Goal: Task Accomplishment & Management: Use online tool/utility

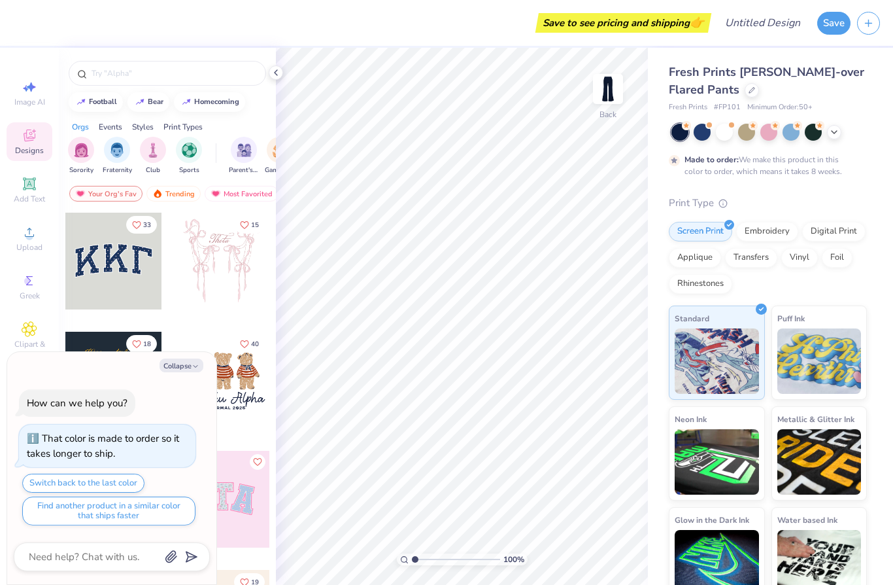
click at [190, 370] on button "Collapse" at bounding box center [182, 365] width 44 height 14
type textarea "x"
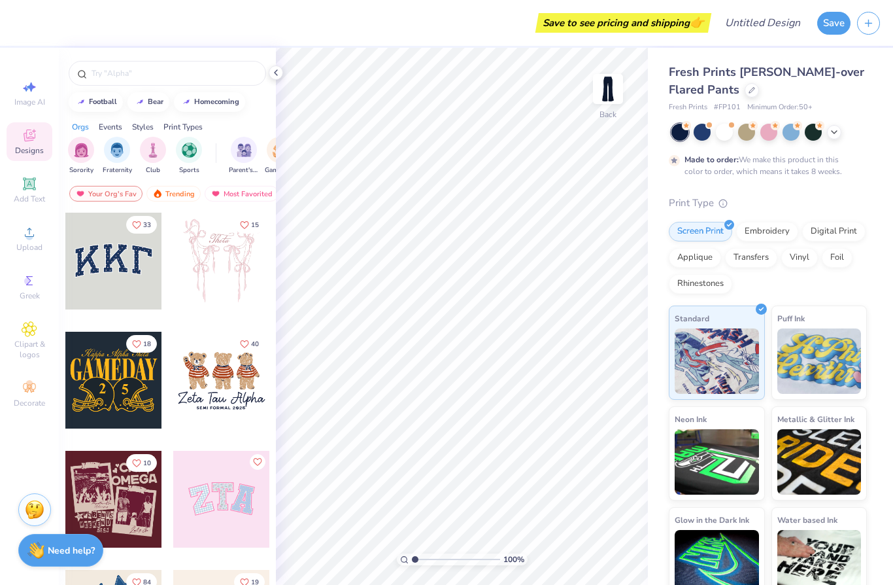
click at [188, 68] on input "text" at bounding box center [173, 73] width 167 height 13
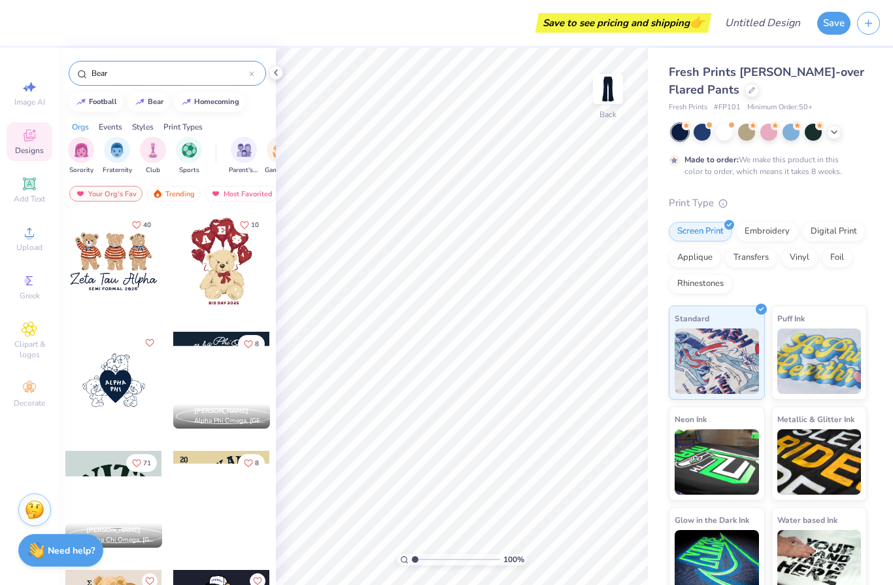
type input "Bear"
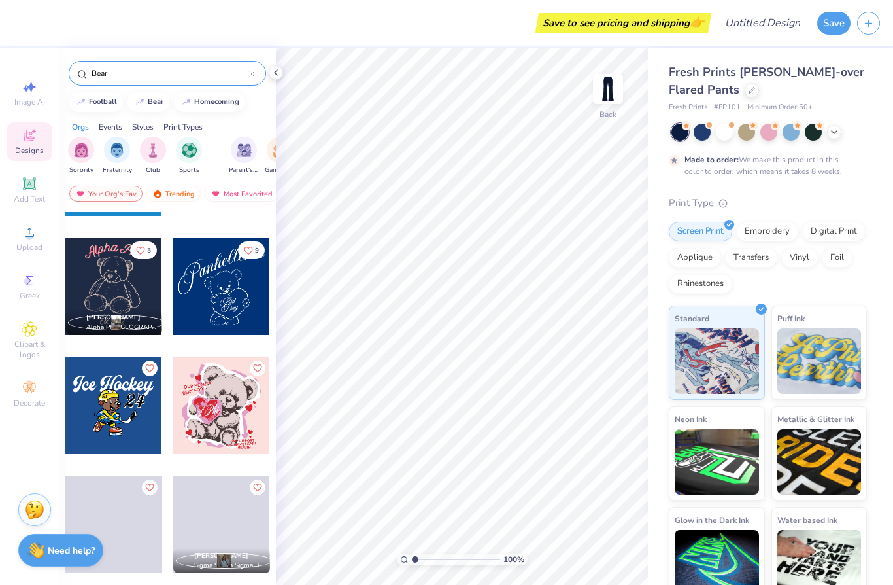
scroll to position [4864, 0]
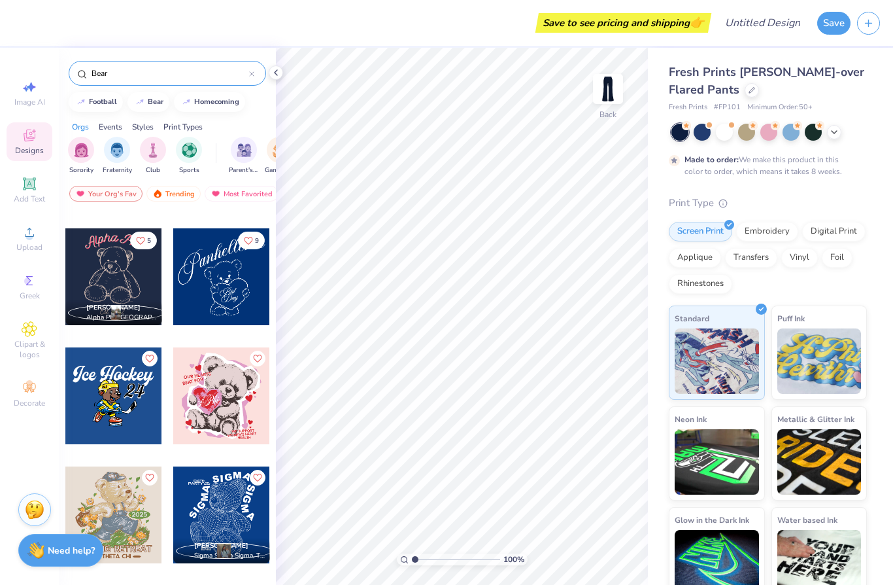
click at [224, 287] on div at bounding box center [221, 276] width 97 height 97
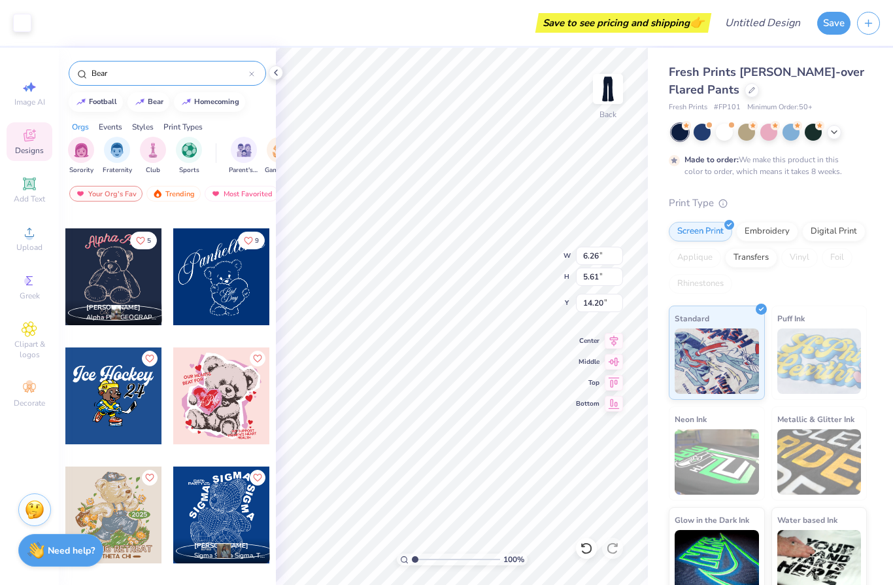
type input "0.87"
type input "1.27"
type input "3.36"
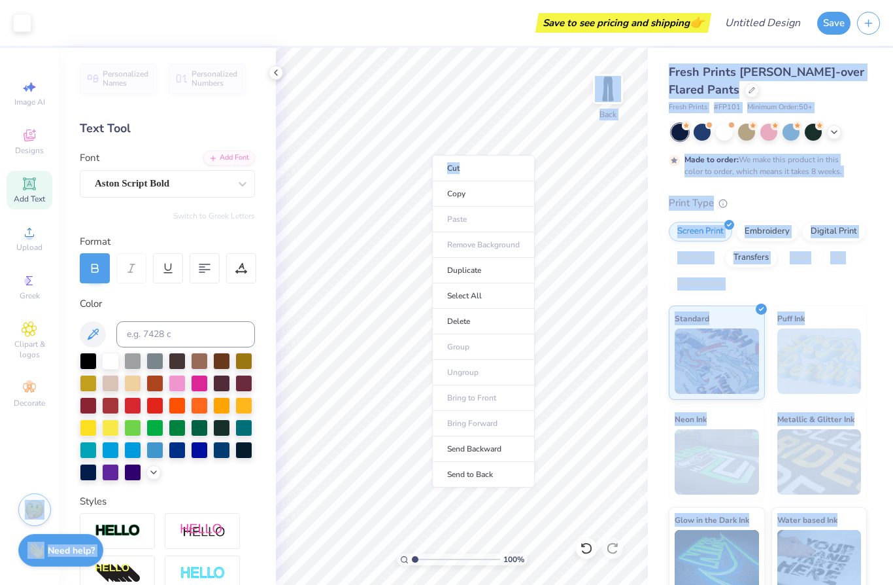
click at [478, 24] on div "Save to see pricing and shipping 👉" at bounding box center [373, 23] width 670 height 46
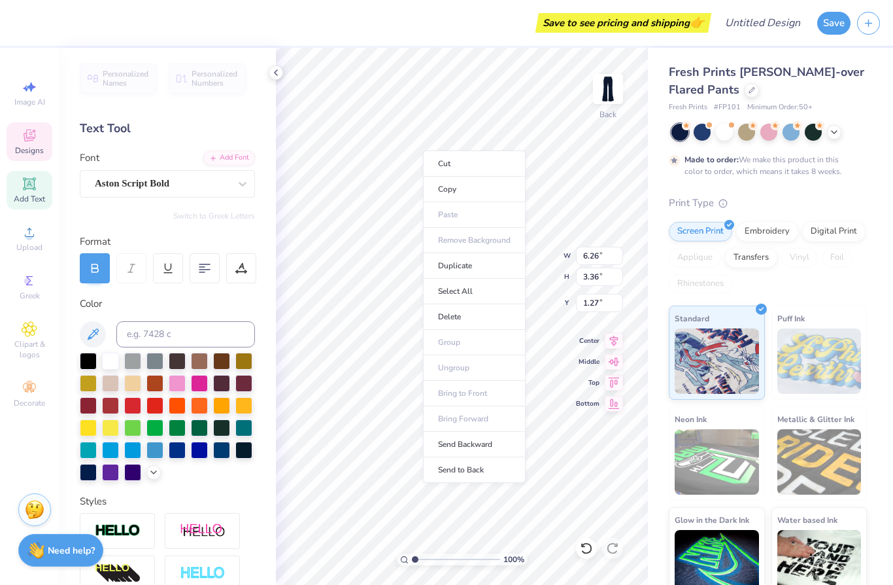
click at [486, 317] on li "Delete" at bounding box center [474, 317] width 103 height 26
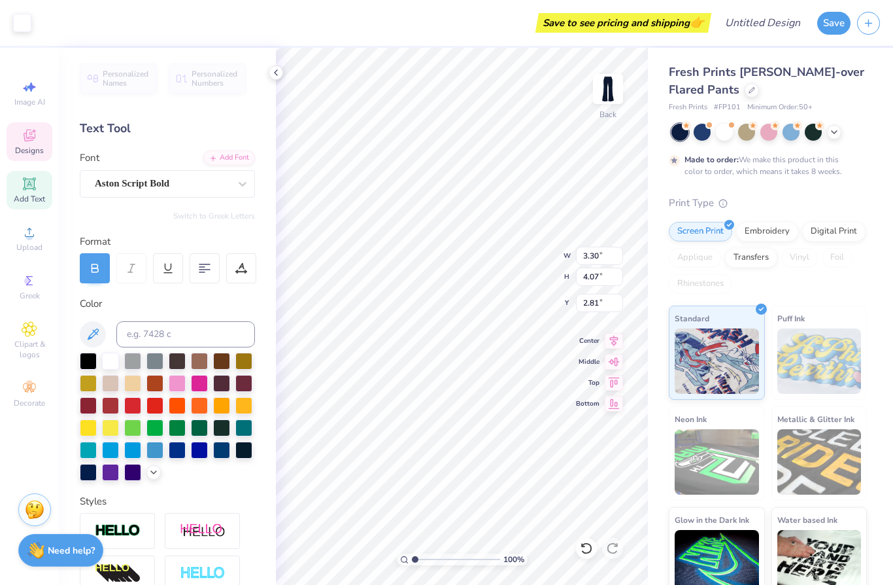
type input "0.78"
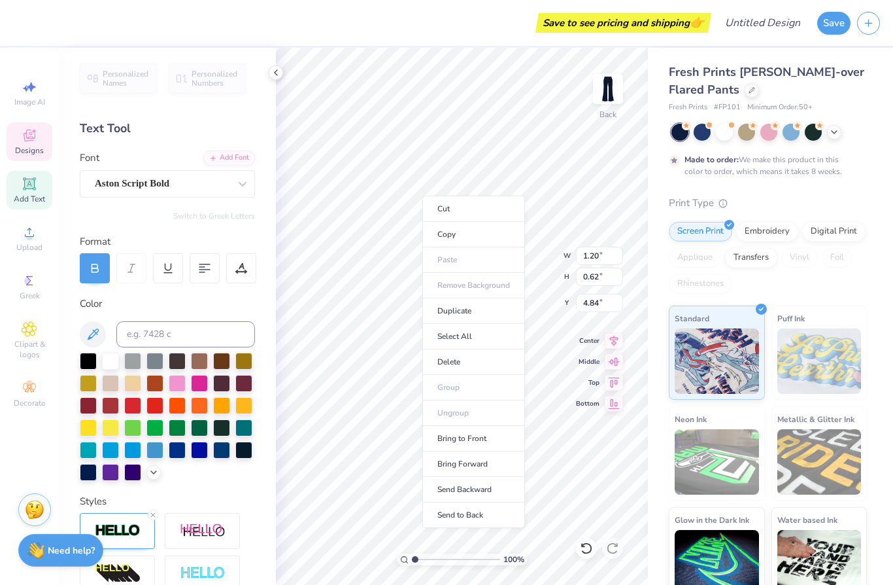
click at [464, 362] on li "Delete" at bounding box center [473, 362] width 103 height 26
click at [483, 373] on li "Delete" at bounding box center [470, 370] width 103 height 26
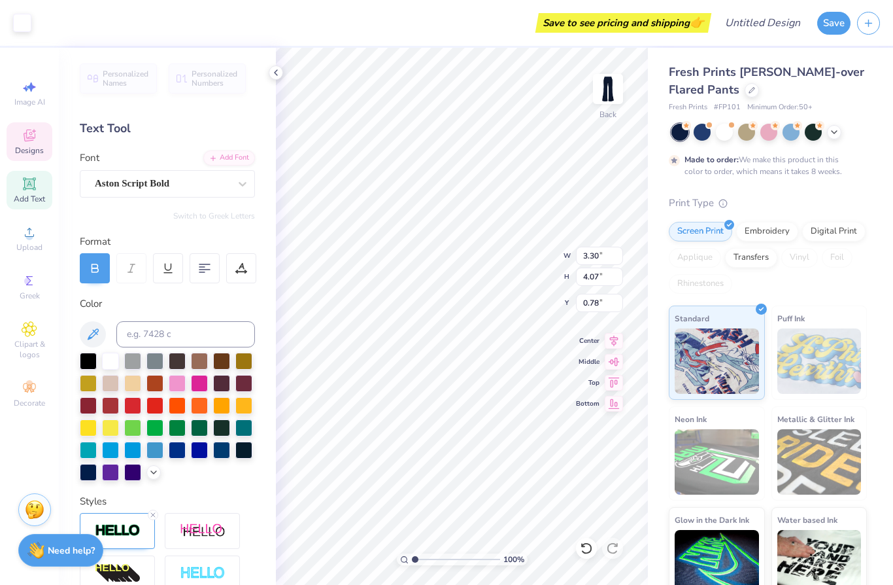
click at [90, 469] on div at bounding box center [88, 472] width 17 height 17
click at [88, 479] on div at bounding box center [88, 472] width 17 height 17
click at [236, 457] on div at bounding box center [243, 449] width 17 height 17
click at [160, 470] on div at bounding box center [153, 472] width 14 height 14
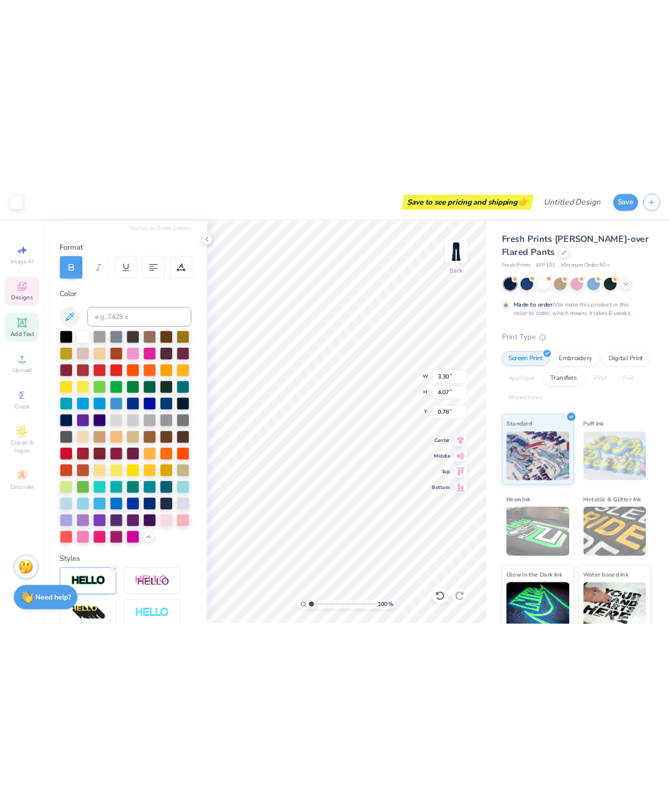
scroll to position [156, 0]
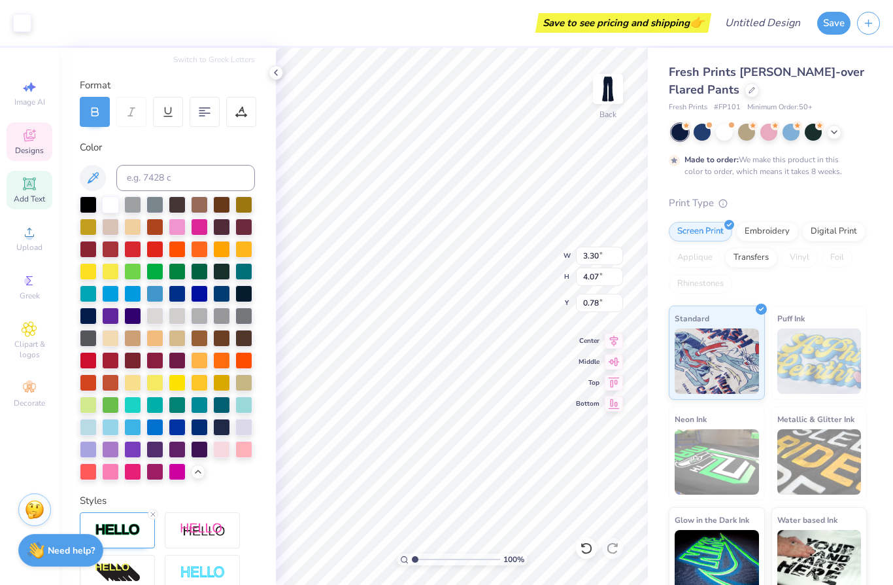
click at [88, 321] on div at bounding box center [88, 315] width 17 height 17
click at [836, 125] on div at bounding box center [834, 132] width 14 height 14
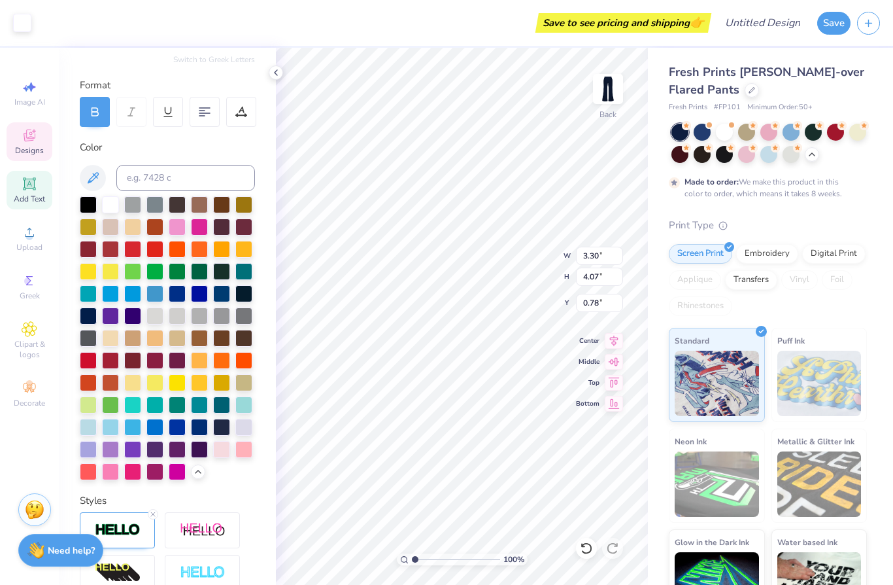
click at [789, 151] on div at bounding box center [791, 154] width 17 height 17
click at [93, 320] on div at bounding box center [88, 315] width 17 height 17
click at [92, 316] on div at bounding box center [88, 315] width 17 height 17
click at [205, 425] on div at bounding box center [199, 427] width 17 height 17
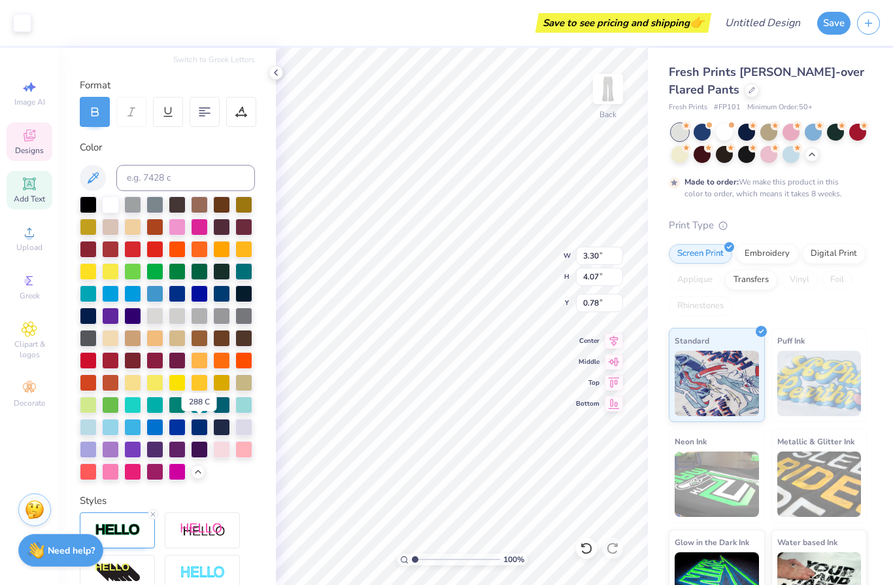
click at [207, 426] on div at bounding box center [199, 427] width 17 height 17
click at [222, 431] on div at bounding box center [221, 427] width 17 height 17
click at [37, 145] on div "Designs" at bounding box center [30, 141] width 46 height 39
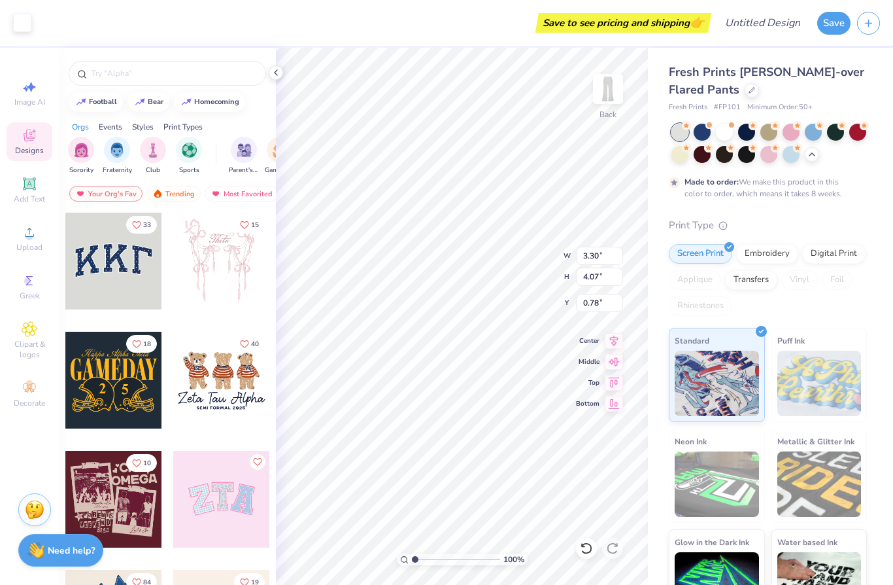
click at [275, 73] on polyline at bounding box center [276, 72] width 3 height 5
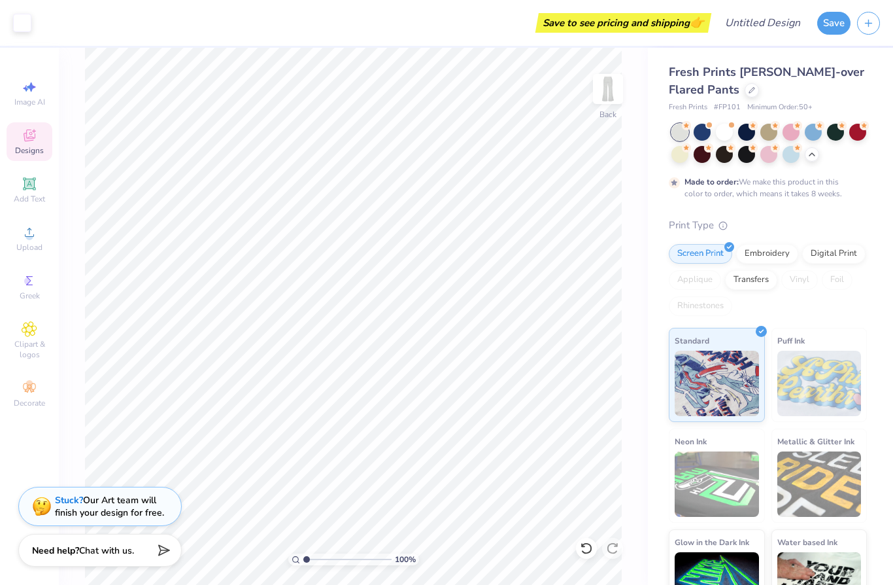
click at [691, 127] on circle at bounding box center [686, 125] width 9 height 9
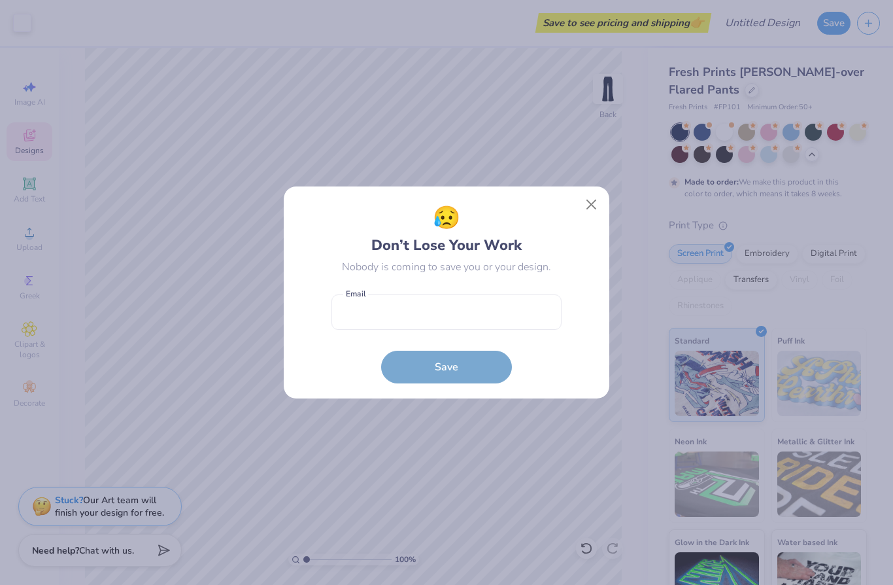
click at [596, 194] on button "Close" at bounding box center [591, 204] width 25 height 25
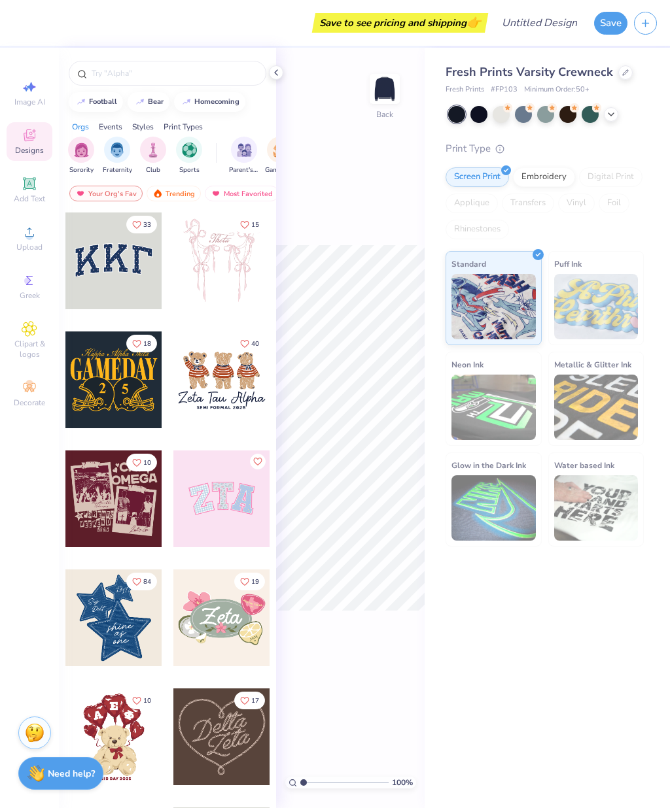
click at [128, 80] on input "text" at bounding box center [173, 73] width 167 height 13
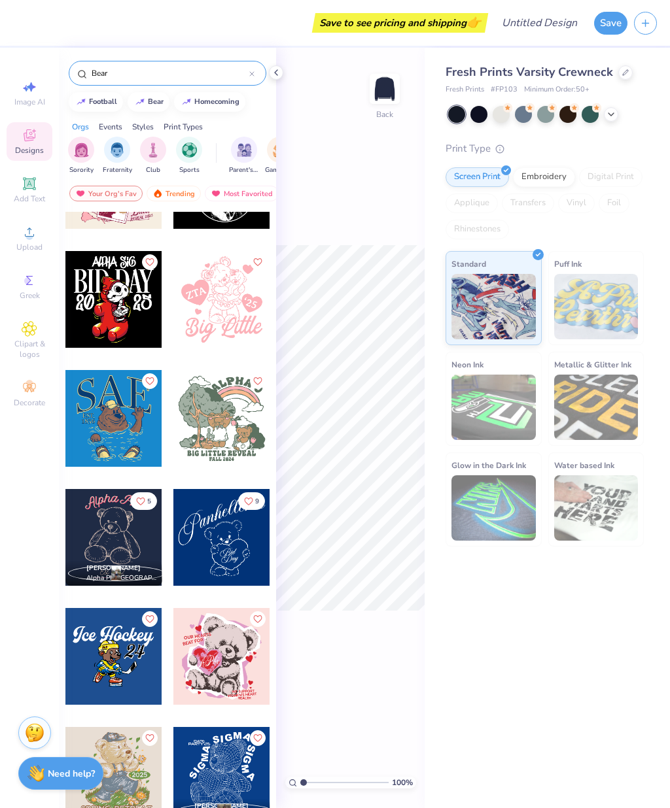
scroll to position [4610, 0]
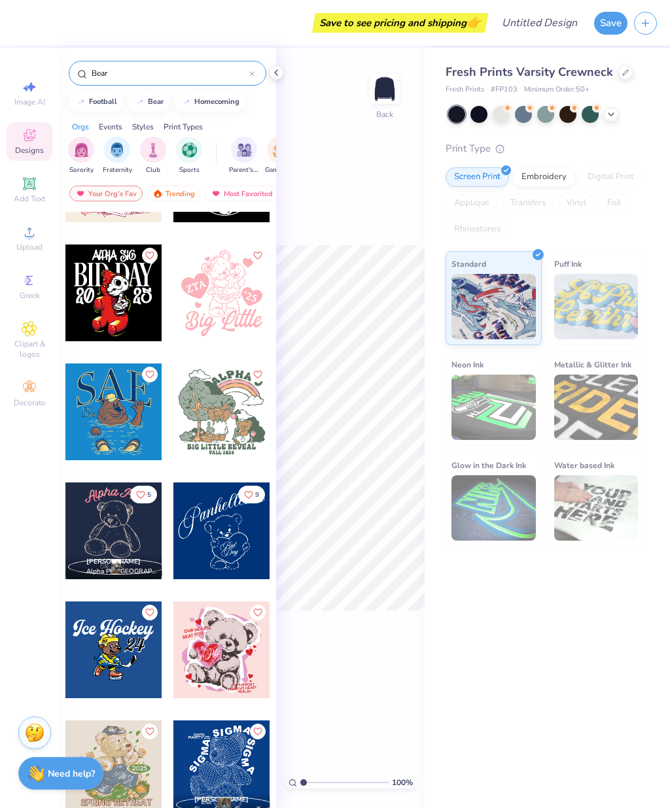
type input "Bear"
click at [209, 517] on div at bounding box center [221, 531] width 97 height 97
click at [281, 72] on icon at bounding box center [276, 72] width 10 height 10
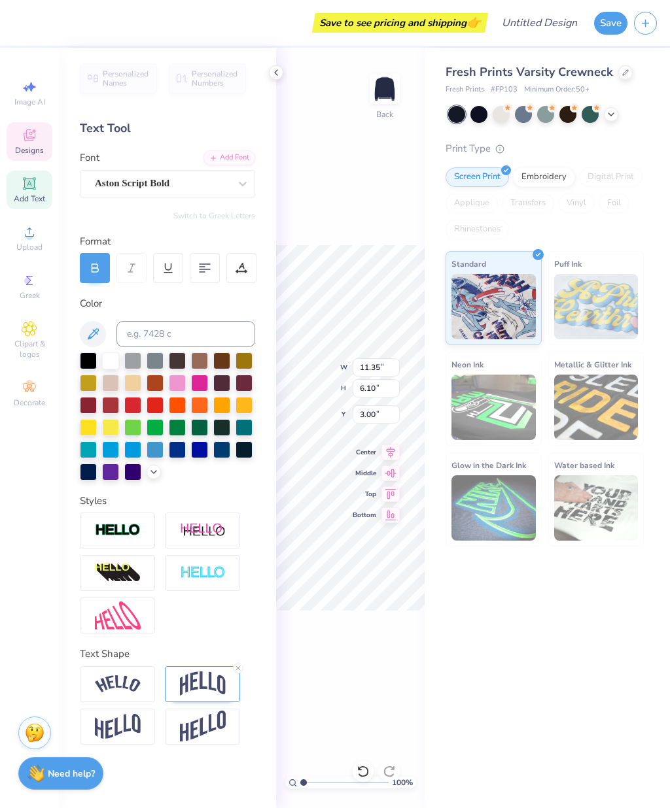
scroll to position [1, 3]
type textarea "Alpha Delta Pi"
click at [470, 673] on div "Fresh Prints Varsity Crewneck Fresh Prints # FP103 Minimum Order: 50 + Print Ty…" at bounding box center [546, 428] width 245 height 761
type input "17.94"
type input "9.28"
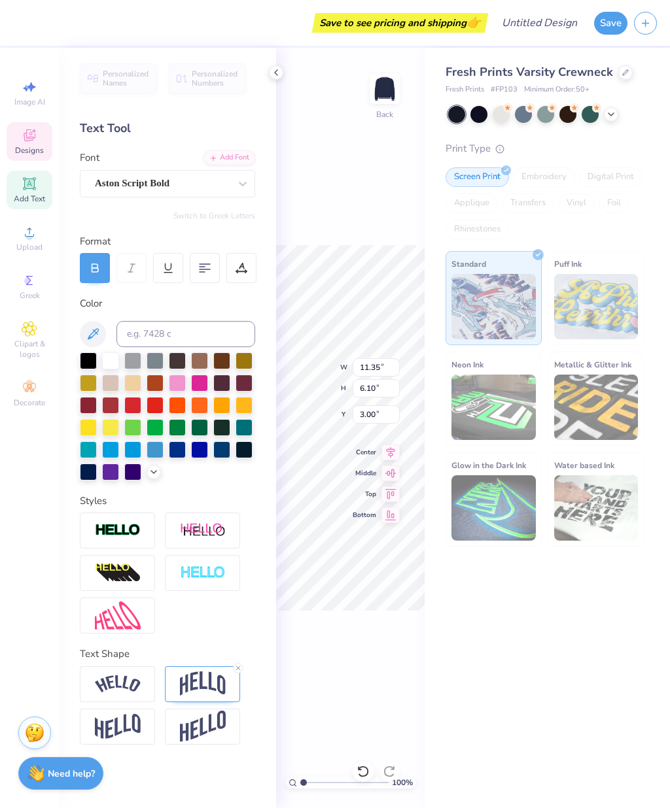
type input "1.45"
click at [358, 168] on div "100 % Back W 17.94 11.35 " H 9.28 6.10 " Y 1.45 3.00 " Center Middle Top Bottom" at bounding box center [350, 428] width 148 height 761
click at [276, 74] on polyline at bounding box center [276, 72] width 3 height 5
click at [275, 73] on icon at bounding box center [276, 72] width 10 height 10
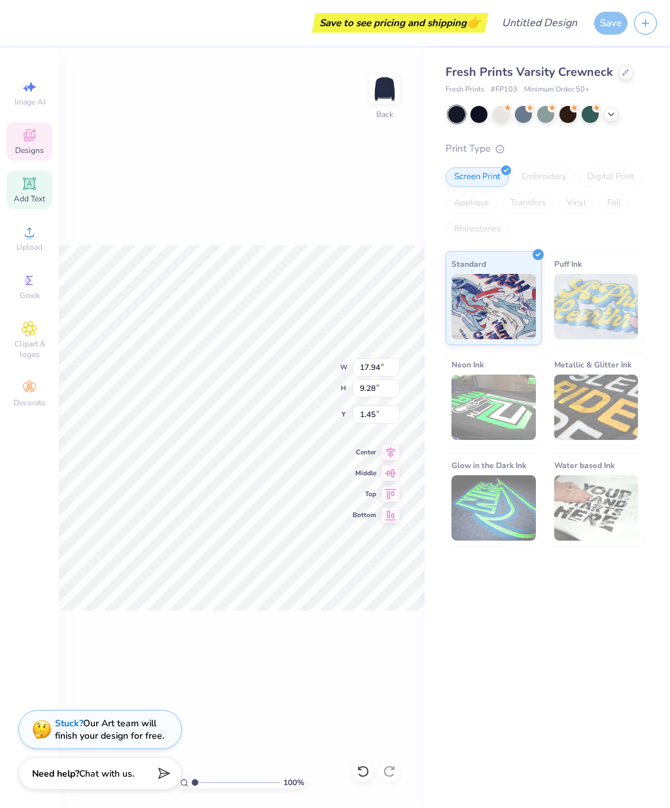
type input "14.04"
type input "7.26"
type input "3.00"
type input "11.59"
type input "5.99"
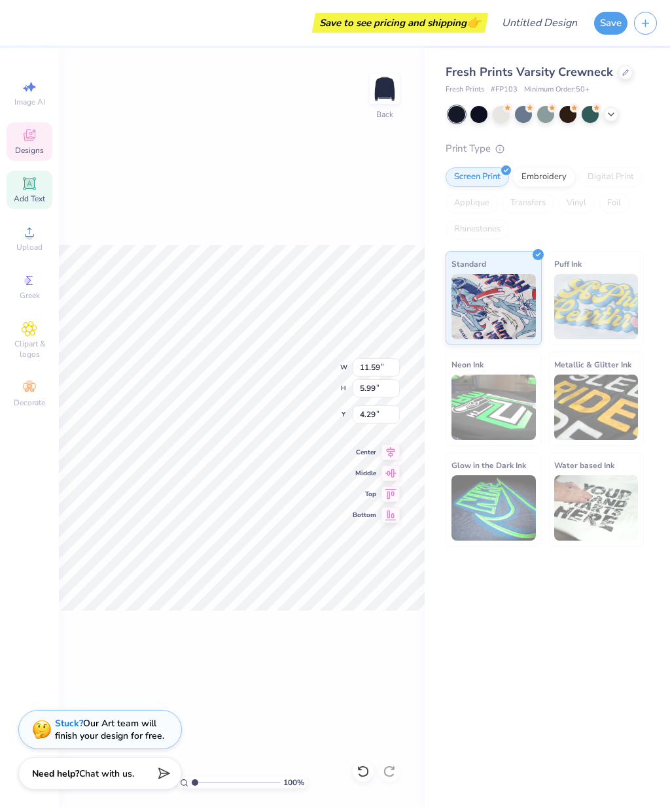
type input "3.00"
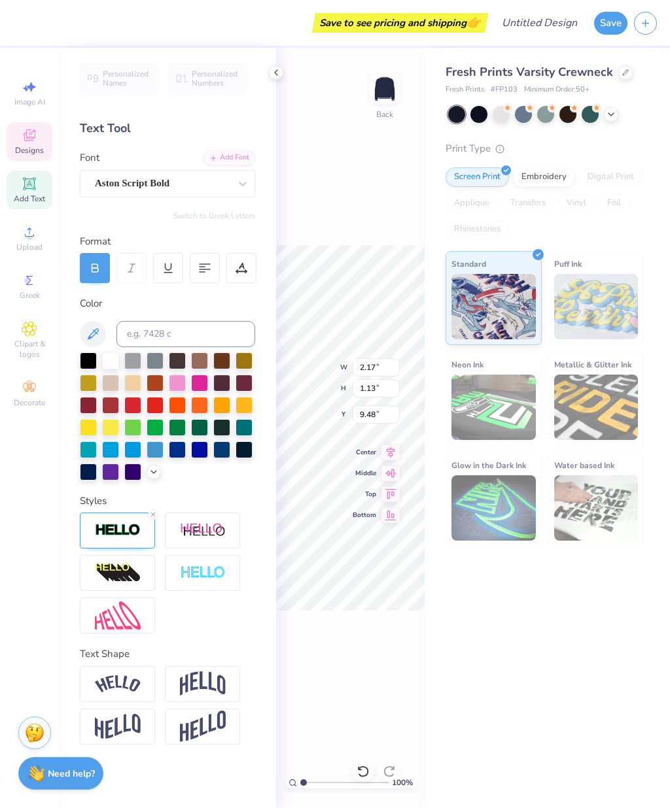
click at [279, 75] on icon at bounding box center [276, 72] width 10 height 10
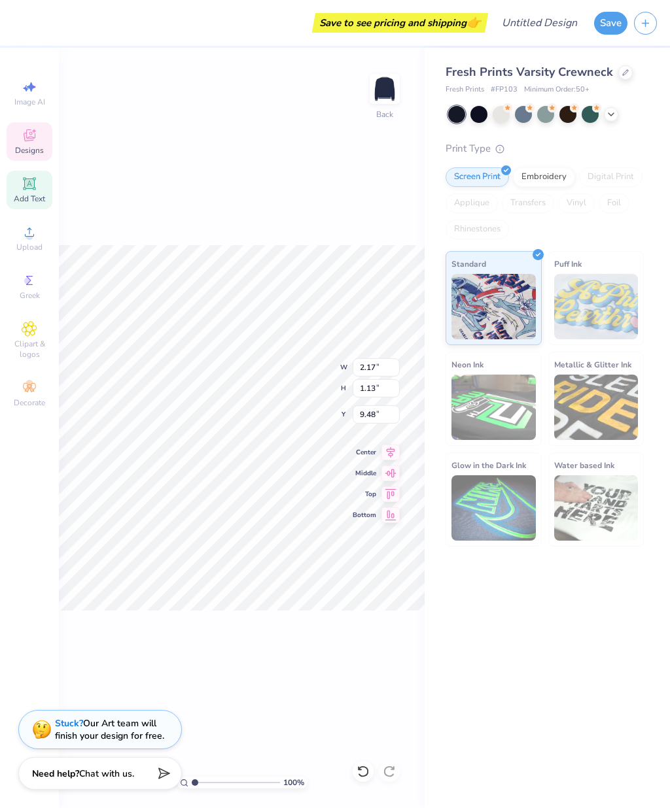
click at [288, 626] on div "100 % Back W 2.17 2.17 " H 1.13 1.13 " Y 9.48 9.48 " Center Middle Top Bottom" at bounding box center [242, 428] width 366 height 761
